Goal: Check status: Check status

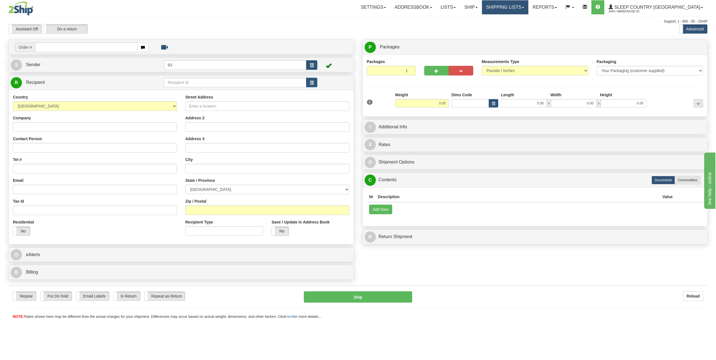
click at [528, 10] on link "Shipping lists" at bounding box center [505, 7] width 46 height 14
click at [522, 26] on span "Search Shipment History" at bounding box center [501, 27] width 44 height 4
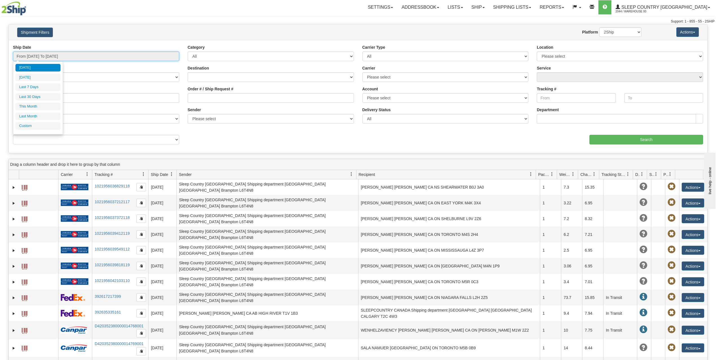
click at [75, 58] on input "From [DATE] To [DATE]" at bounding box center [96, 56] width 166 height 10
click at [41, 95] on li "Last 30 Days" at bounding box center [37, 97] width 45 height 8
type input "From [DATE] To [DATE]"
click at [200, 95] on input "Order # / Ship Request #" at bounding box center [271, 98] width 166 height 10
paste input "9000I017742"
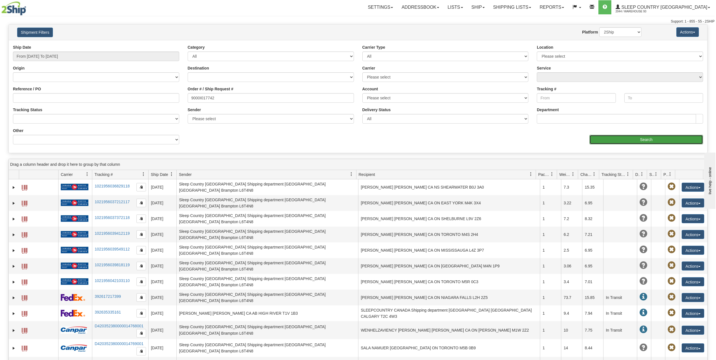
click at [620, 136] on input "Search" at bounding box center [646, 140] width 114 height 10
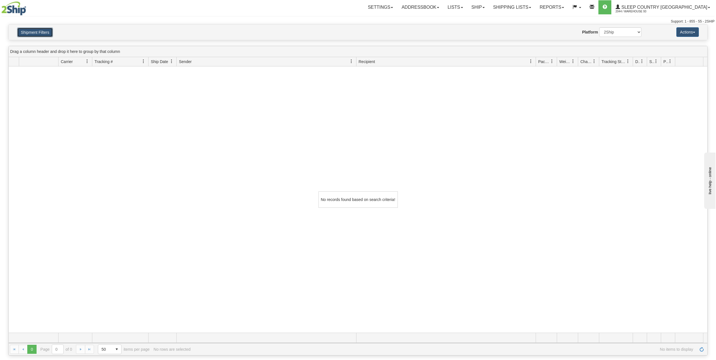
click at [28, 30] on button "Shipment Filters" at bounding box center [35, 33] width 36 height 10
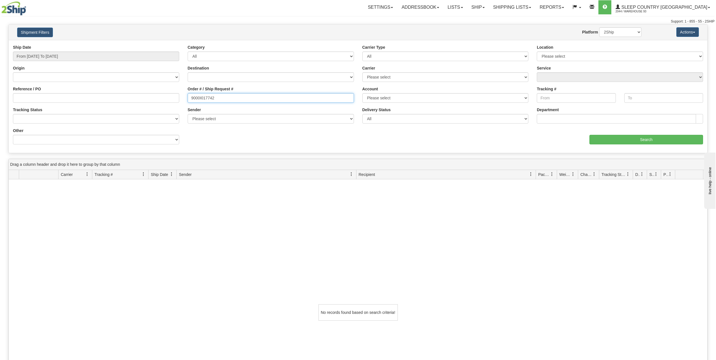
drag, startPoint x: 229, startPoint y: 98, endPoint x: 167, endPoint y: 101, distance: 61.9
click at [167, 44] on div "Reference / PO Order # / Ship Request # 9000I017742 Account Please select Purol…" at bounding box center [358, 44] width 698 height 0
type input "9000I017742"
click at [649, 137] on input "Search" at bounding box center [646, 140] width 114 height 10
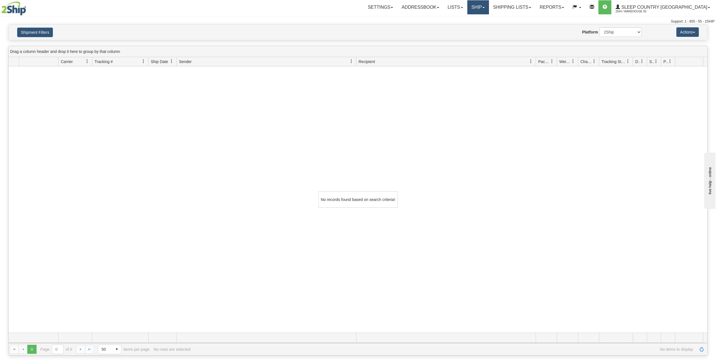
click at [489, 9] on link "Ship" at bounding box center [478, 7] width 22 height 14
drag, startPoint x: 502, startPoint y: 17, endPoint x: 499, endPoint y: 21, distance: 4.2
click at [488, 17] on link "Ship Screen" at bounding box center [462, 19] width 51 height 7
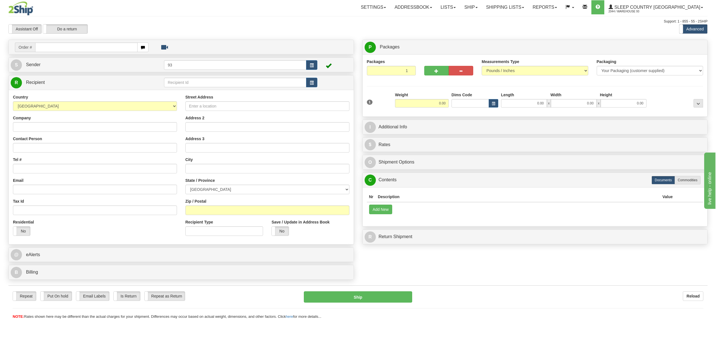
click at [101, 48] on input "text" at bounding box center [86, 47] width 102 height 10
type input "9000I017742"
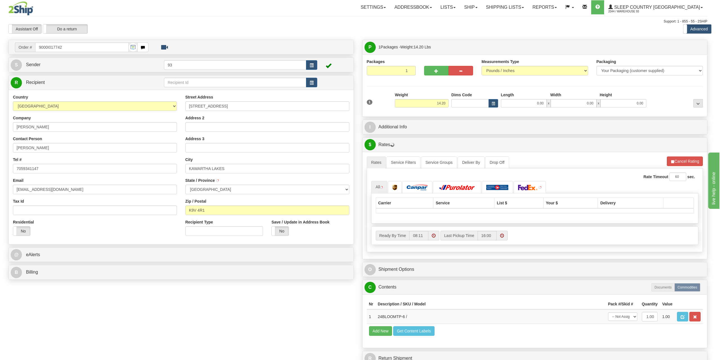
type input "LINDSAY"
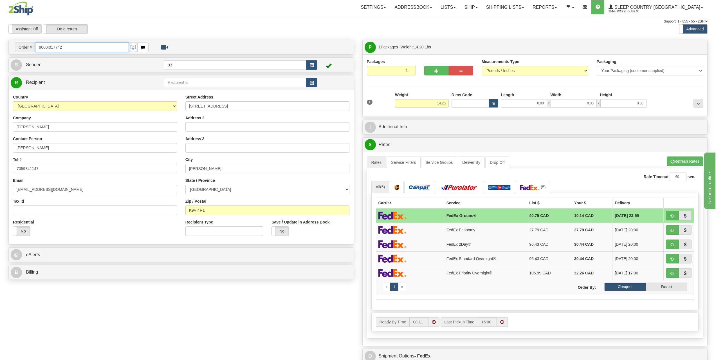
click at [68, 48] on input "9000I017742" at bounding box center [81, 47] width 93 height 10
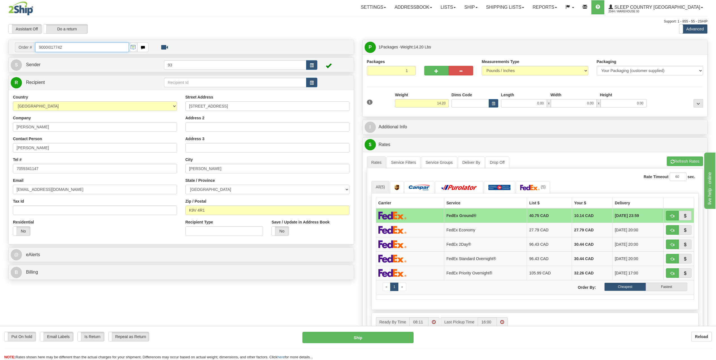
click at [68, 48] on input "9000I017742" at bounding box center [81, 47] width 93 height 10
paste input "21510"
click at [87, 47] on input "9000I021510" at bounding box center [81, 47] width 93 height 10
type input "9000I021510"
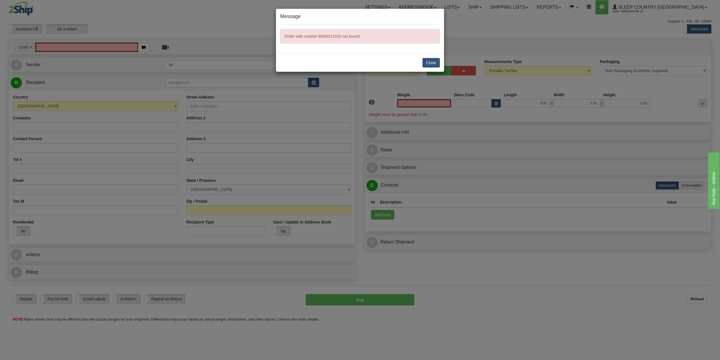
type input "0.00"
click at [429, 63] on button "Close" at bounding box center [430, 63] width 17 height 10
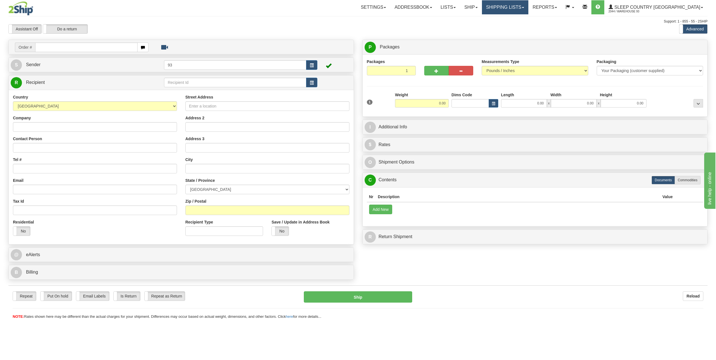
click at [528, 8] on link "Shipping lists" at bounding box center [505, 7] width 46 height 14
click at [522, 28] on span "Search Shipment History" at bounding box center [501, 27] width 44 height 4
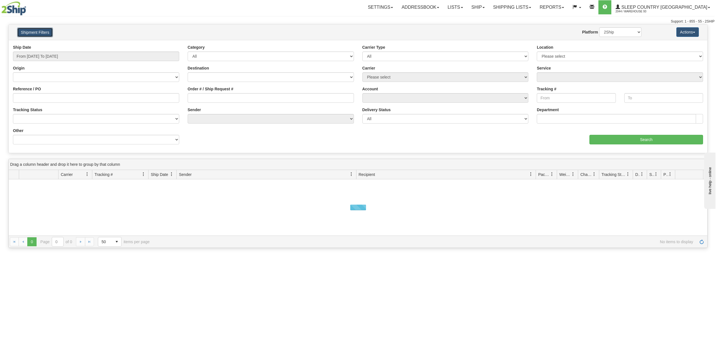
click at [43, 32] on button "Shipment Filters" at bounding box center [35, 33] width 36 height 10
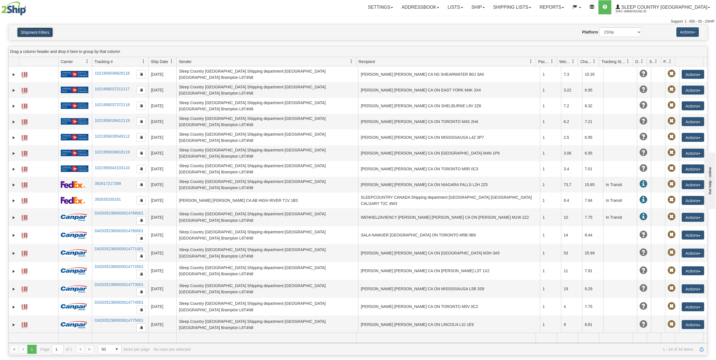
click at [36, 31] on button "Shipment Filters" at bounding box center [35, 33] width 36 height 10
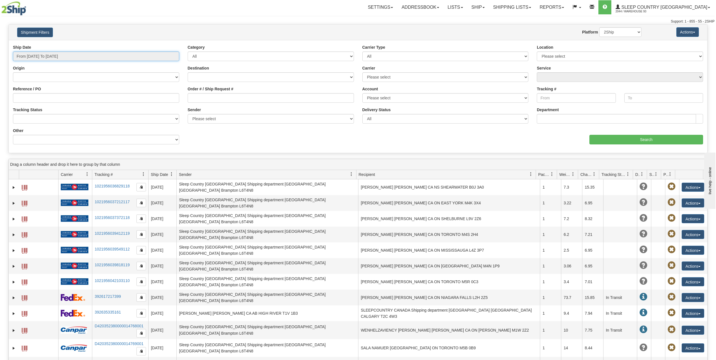
click at [57, 55] on input "From 08/28/2025 To 08/29/2025" at bounding box center [96, 56] width 166 height 10
click at [40, 97] on li "Last 30 Days" at bounding box center [37, 97] width 45 height 8
type input "From 07/31/2025 To 08/29/2025"
click at [225, 98] on input "Order # / Ship Request #" at bounding box center [271, 98] width 166 height 10
paste input "9000I021510"
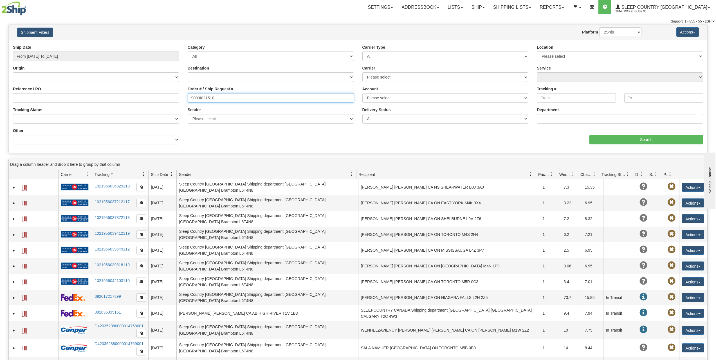
type input "9000I021510"
click at [661, 145] on div "Ship Date From 07/31/2025 To 08/29/2025 Category All Inbound Outbound Carrier T…" at bounding box center [358, 96] width 698 height 104
click at [658, 140] on input "Search" at bounding box center [646, 140] width 114 height 10
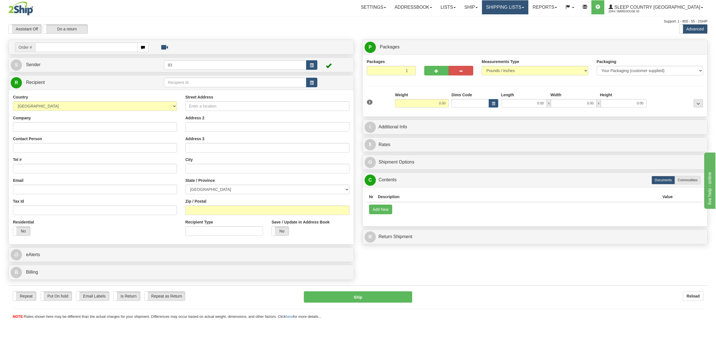
click at [528, 8] on link "Shipping lists" at bounding box center [505, 7] width 46 height 14
click at [522, 26] on span "Search Shipment History" at bounding box center [501, 27] width 44 height 4
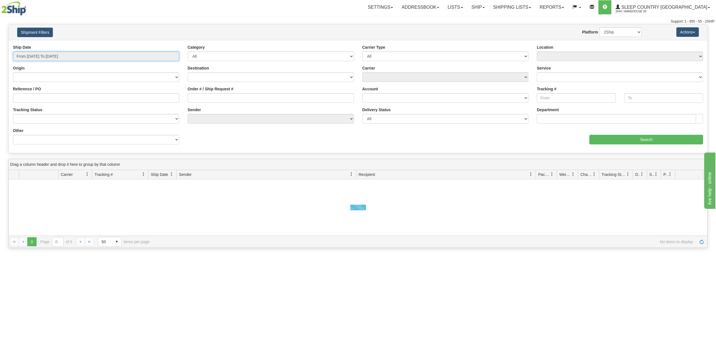
click at [64, 56] on input "From [DATE] To [DATE]" at bounding box center [96, 56] width 166 height 10
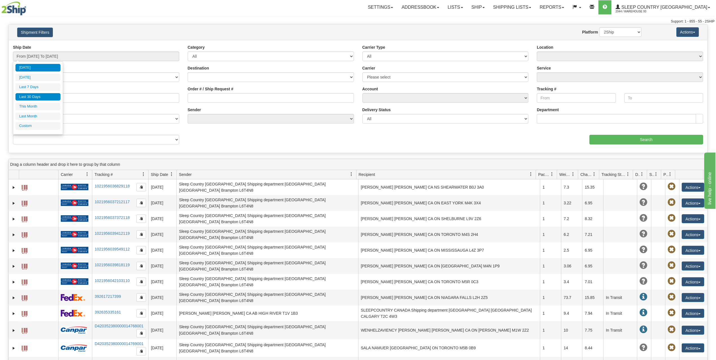
click at [39, 96] on li "Last 30 Days" at bounding box center [37, 97] width 45 height 8
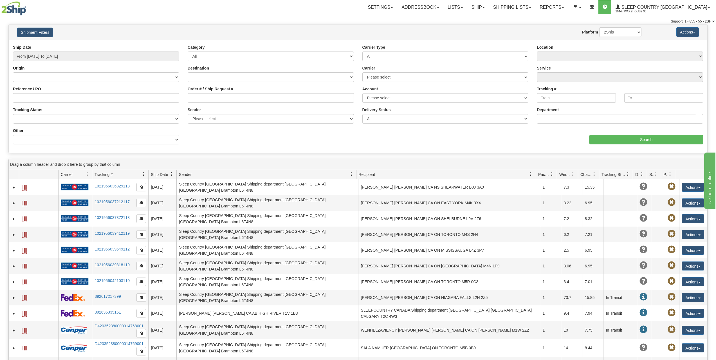
type input "From [DATE] To [DATE]"
click at [247, 99] on input "Order # / Ship Request #" at bounding box center [271, 98] width 166 height 10
type input "9000I021510"
click at [608, 139] on input "Search" at bounding box center [646, 140] width 114 height 10
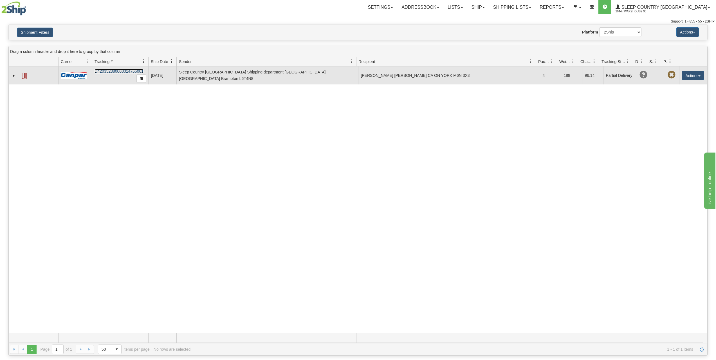
click at [122, 71] on link "D420352380000014766001" at bounding box center [118, 71] width 49 height 4
